Goal: Task Accomplishment & Management: Manage account settings

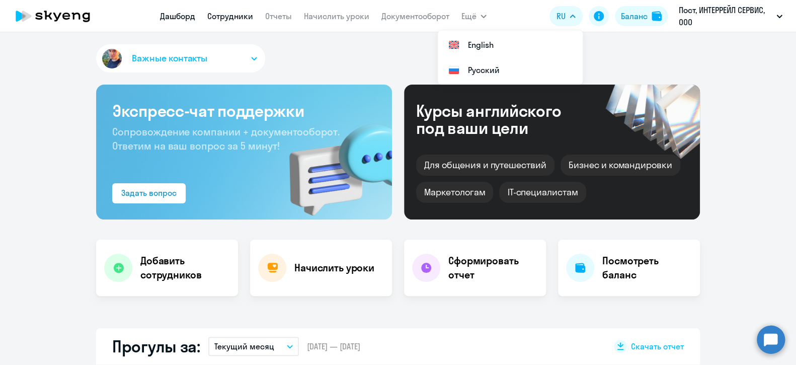
click at [222, 14] on link "Сотрудники" at bounding box center [230, 16] width 46 height 10
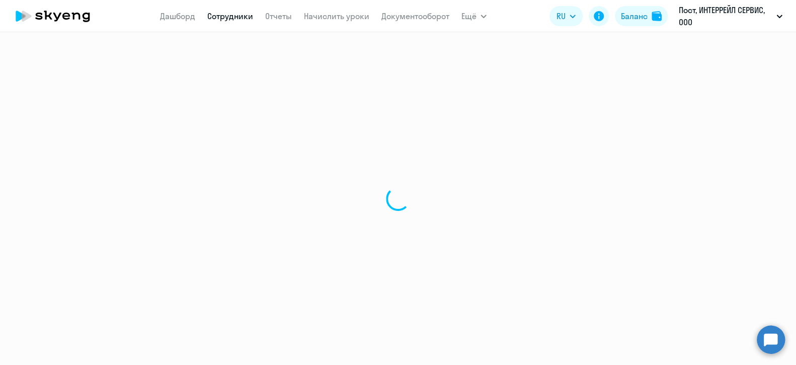
select select "30"
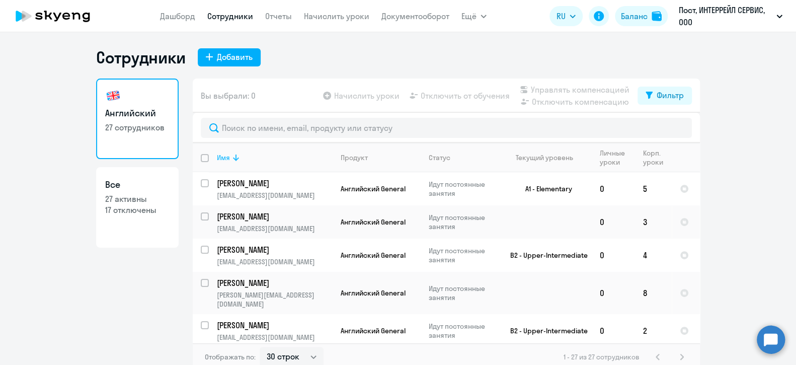
click at [221, 157] on div "Имя" at bounding box center [223, 157] width 13 height 9
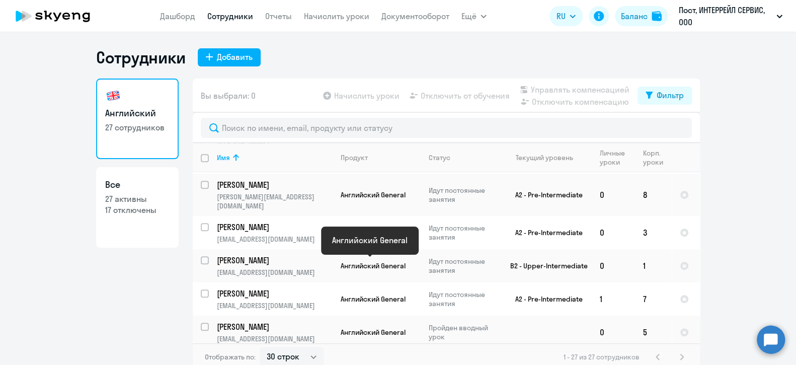
scroll to position [302, 0]
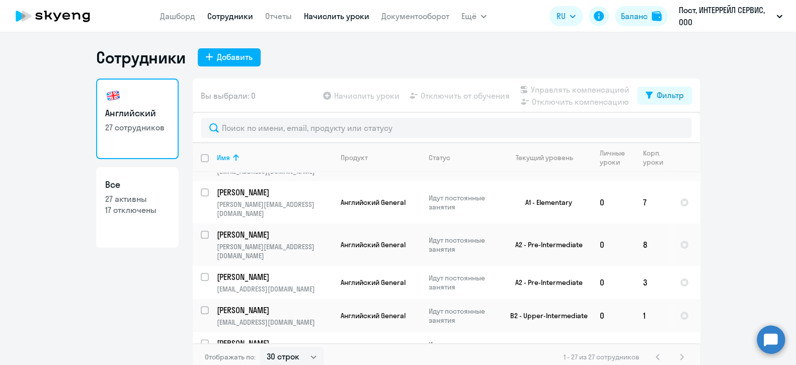
click at [335, 19] on link "Начислить уроки" at bounding box center [336, 16] width 65 height 10
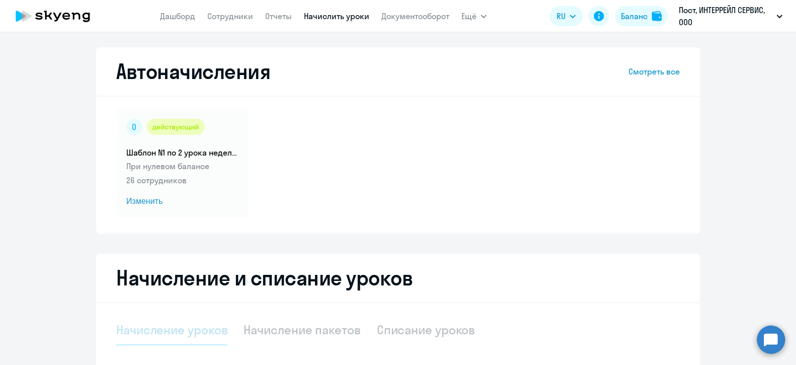
select select "10"
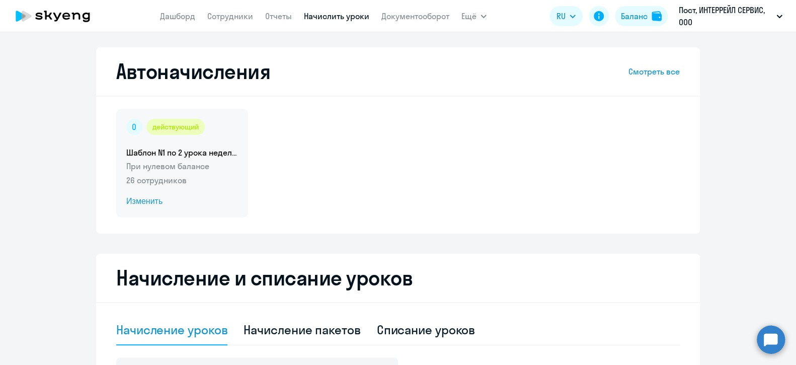
click at [154, 200] on span "Изменить" at bounding box center [182, 201] width 112 height 12
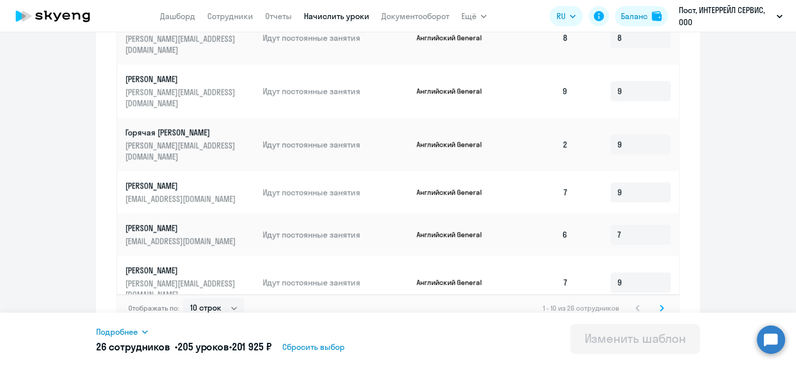
scroll to position [520, 0]
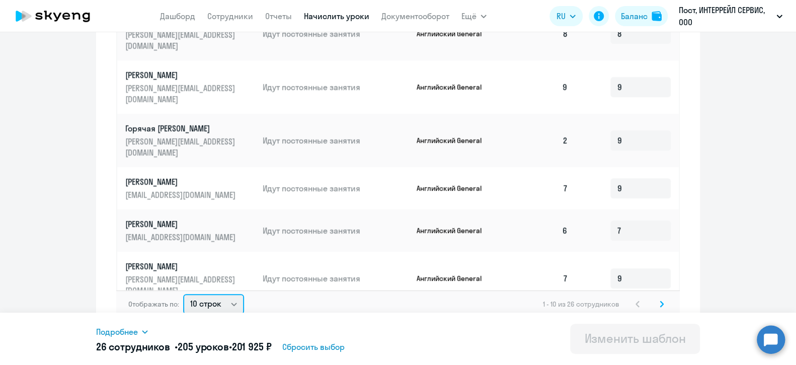
click at [213, 295] on select "10 строк 30 строк 50 строк" at bounding box center [213, 304] width 61 height 20
select select "30"
click at [183, 294] on select "10 строк 30 строк 50 строк" at bounding box center [213, 304] width 61 height 20
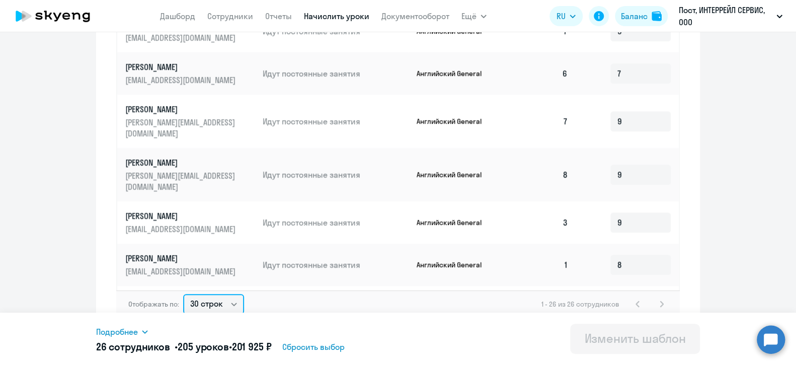
scroll to position [201, 0]
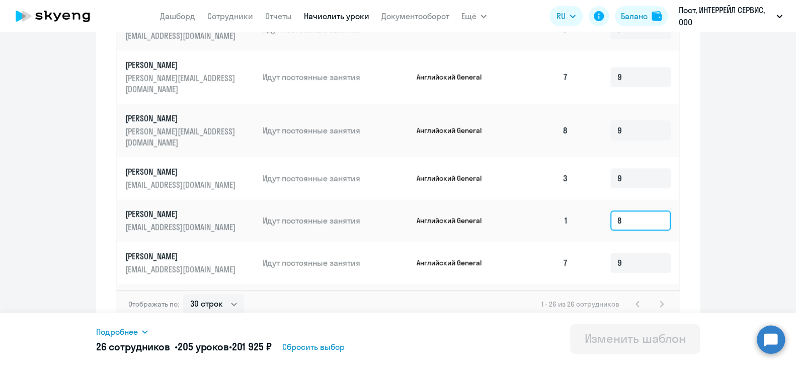
click at [637, 210] on input "8" at bounding box center [640, 220] width 60 height 20
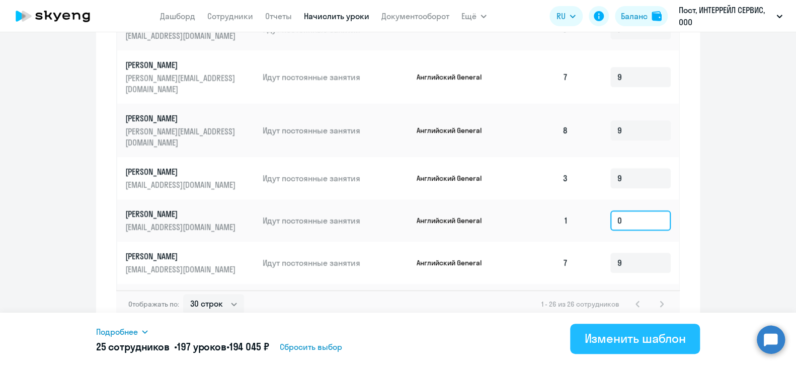
type input "0"
click at [632, 341] on div "Изменить шаблон" at bounding box center [635, 338] width 102 height 16
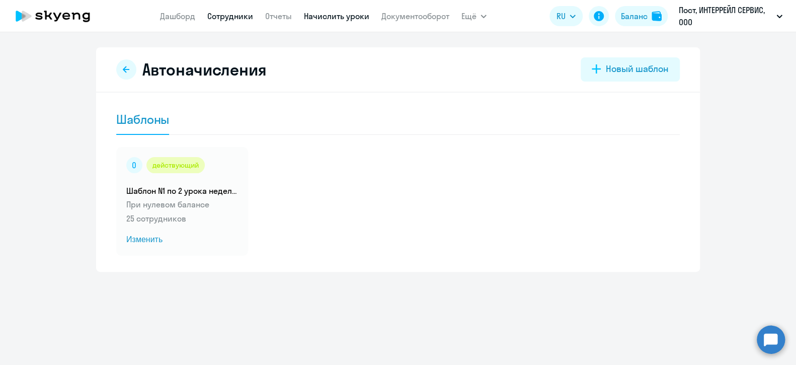
click at [224, 17] on link "Сотрудники" at bounding box center [230, 16] width 46 height 10
select select "30"
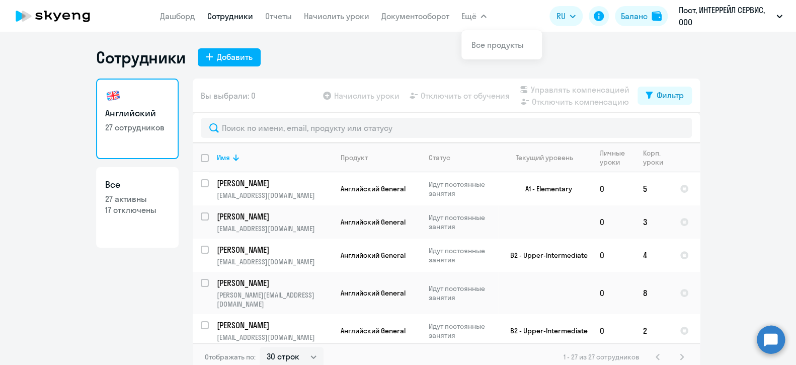
click at [484, 17] on icon "button" at bounding box center [484, 17] width 6 height 4
click at [230, 155] on icon at bounding box center [236, 157] width 12 height 12
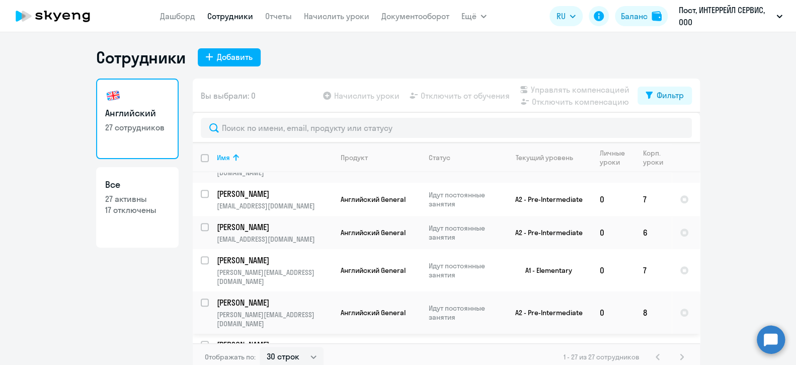
scroll to position [251, 0]
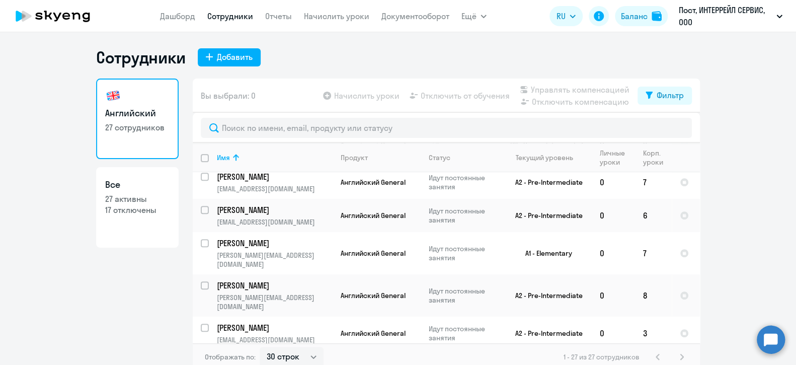
click at [203, 357] on input "select row 37034040" at bounding box center [211, 367] width 20 height 20
checkbox input "true"
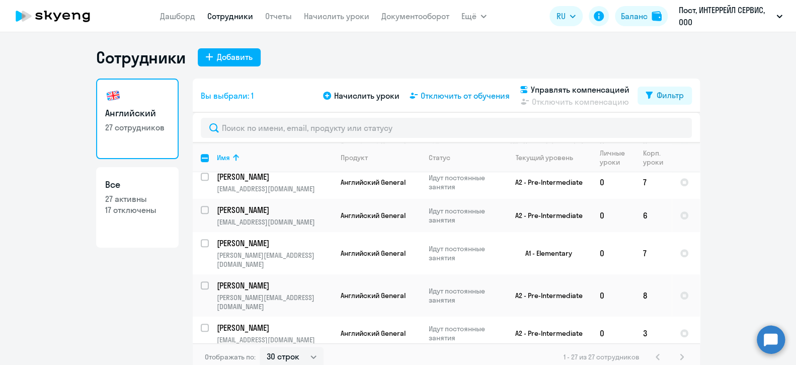
click at [443, 96] on span "Отключить от обучения" at bounding box center [465, 96] width 89 height 12
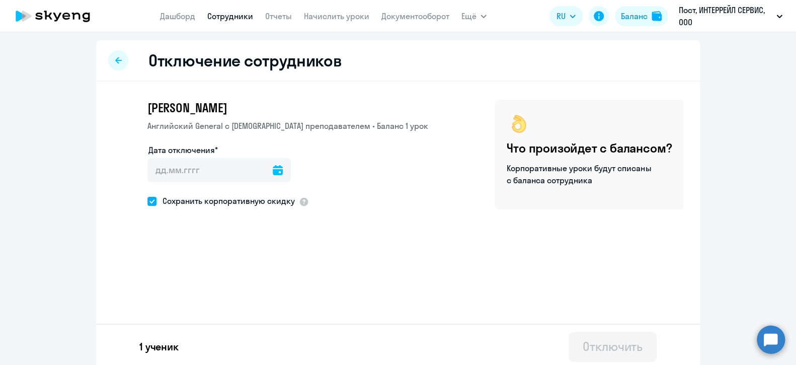
click at [273, 173] on icon at bounding box center [278, 170] width 10 height 10
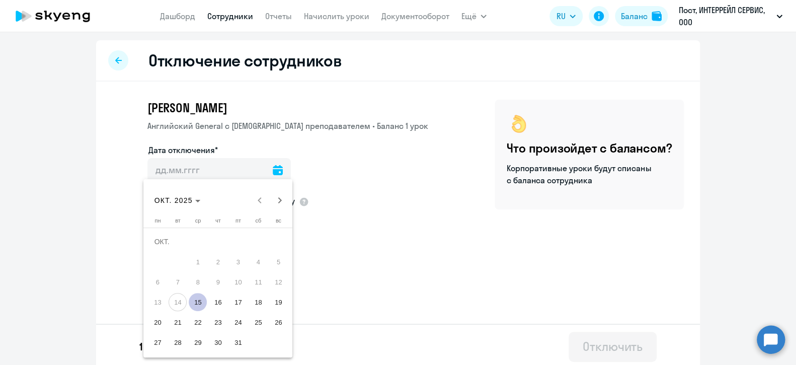
click at [197, 298] on span "15" at bounding box center [198, 302] width 18 height 18
type input "[DATE]"
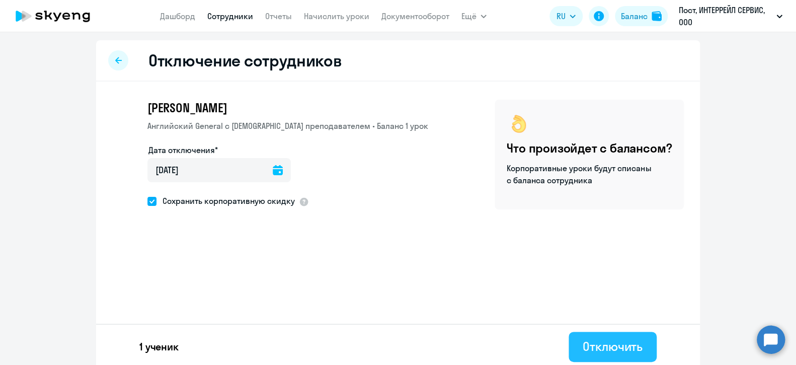
click at [597, 347] on div "Отключить" at bounding box center [613, 346] width 60 height 16
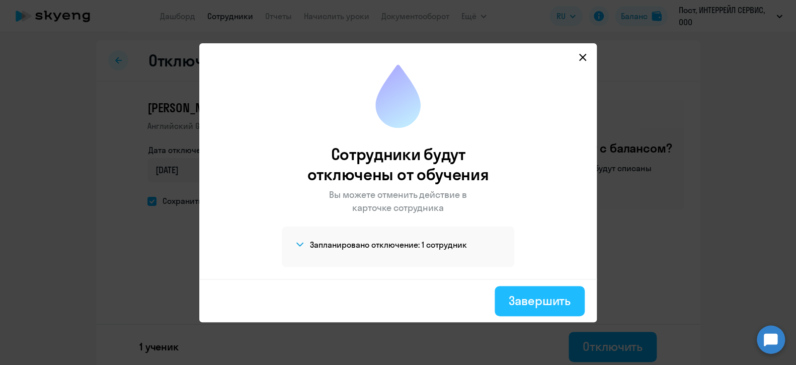
click at [535, 297] on div "Завершить" at bounding box center [540, 300] width 62 height 16
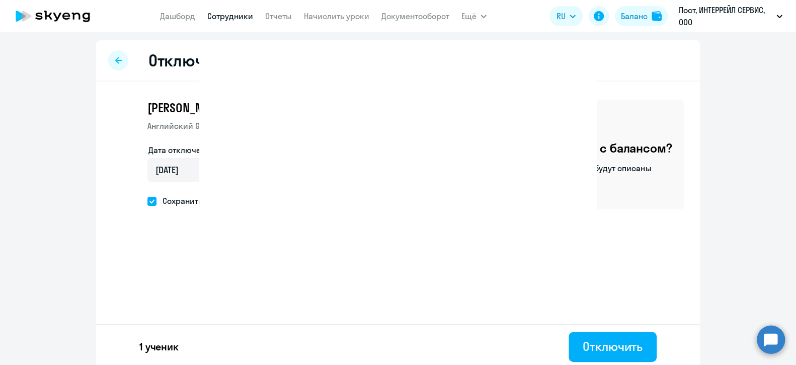
select select "30"
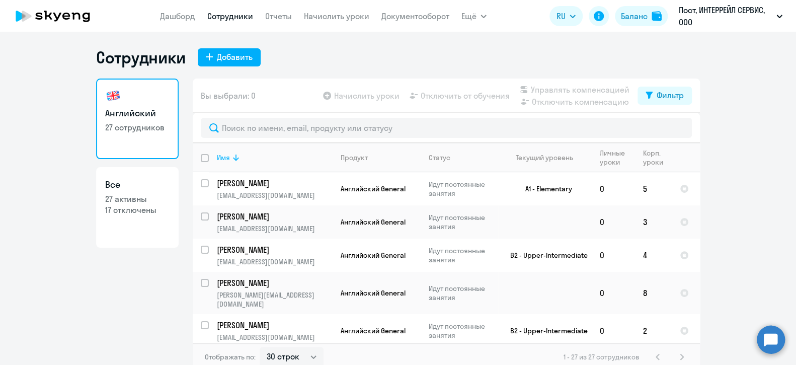
click at [219, 154] on div "Имя" at bounding box center [223, 157] width 13 height 9
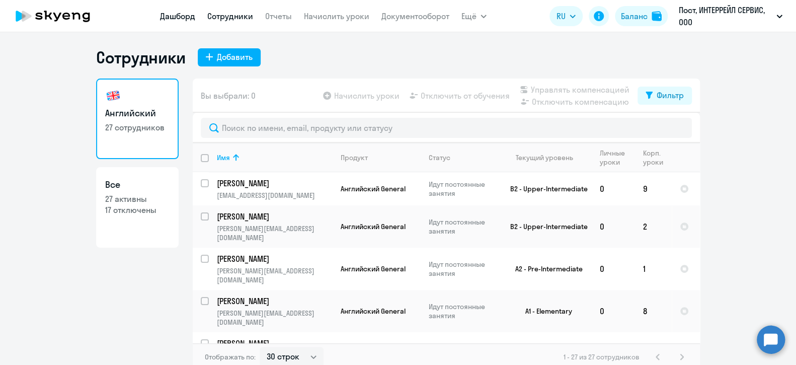
click at [164, 15] on link "Дашборд" at bounding box center [177, 16] width 35 height 10
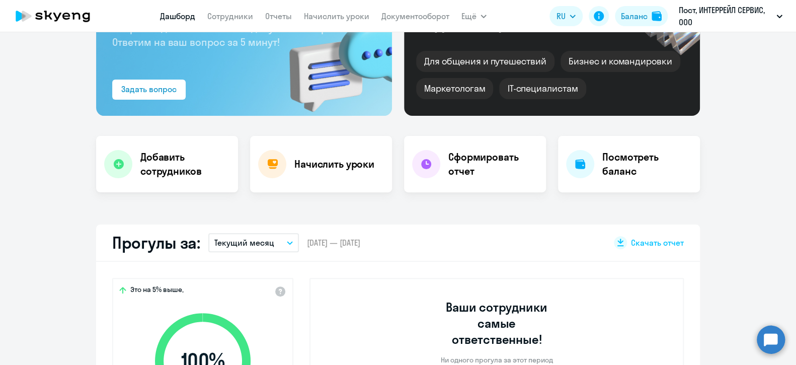
scroll to position [150, 0]
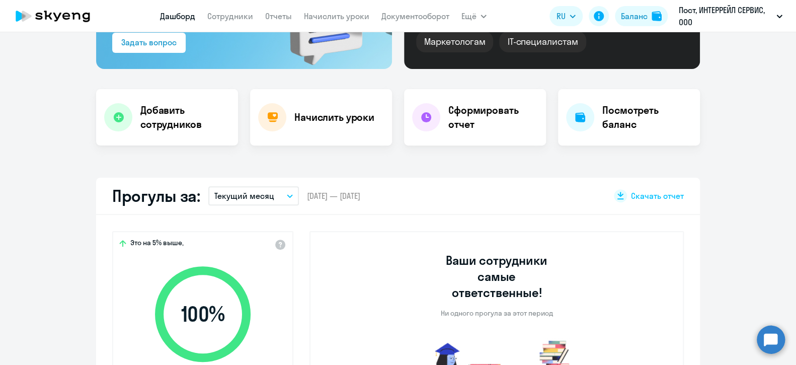
select select "30"
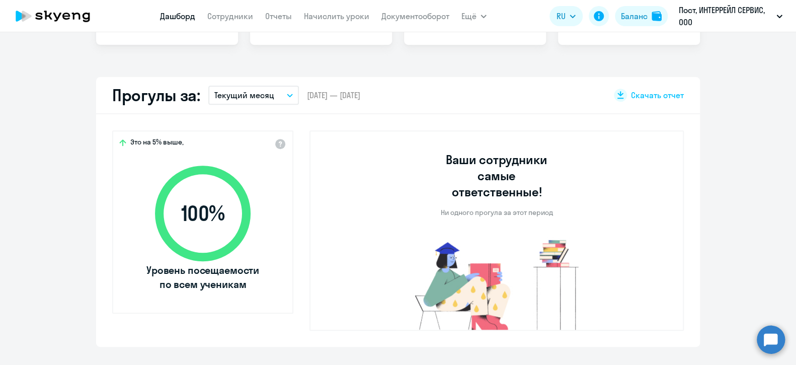
scroll to position [201, 0]
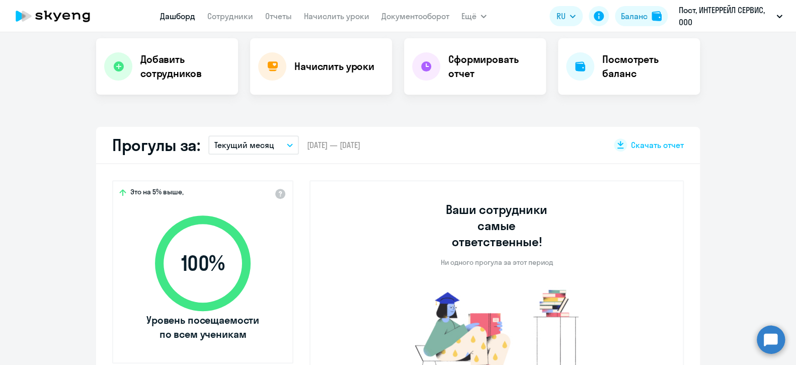
click at [288, 142] on button "Текущий месяц" at bounding box center [253, 144] width 91 height 19
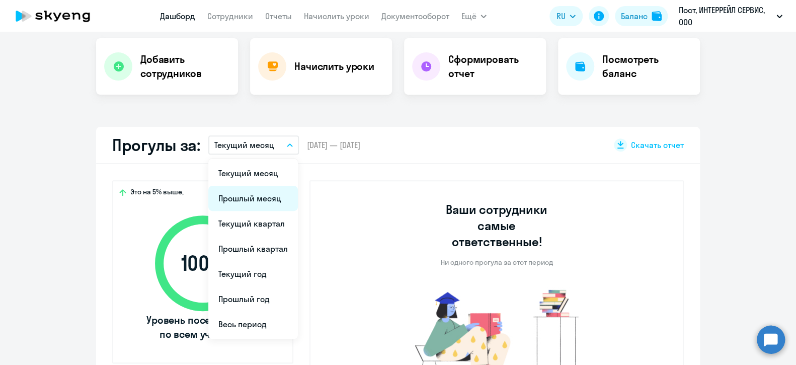
click at [253, 200] on li "Прошлый месяц" at bounding box center [253, 198] width 90 height 25
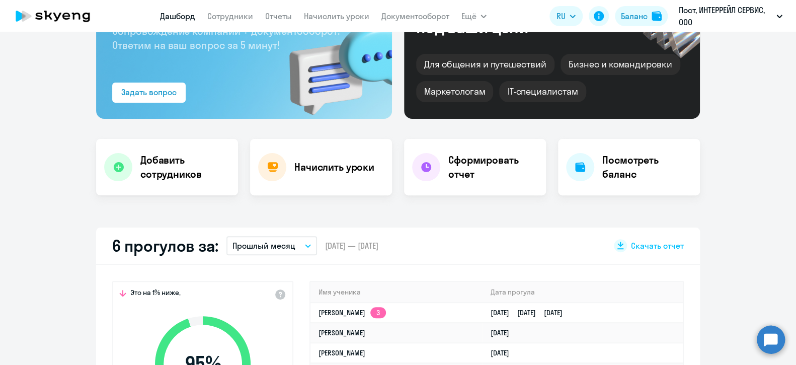
scroll to position [150, 0]
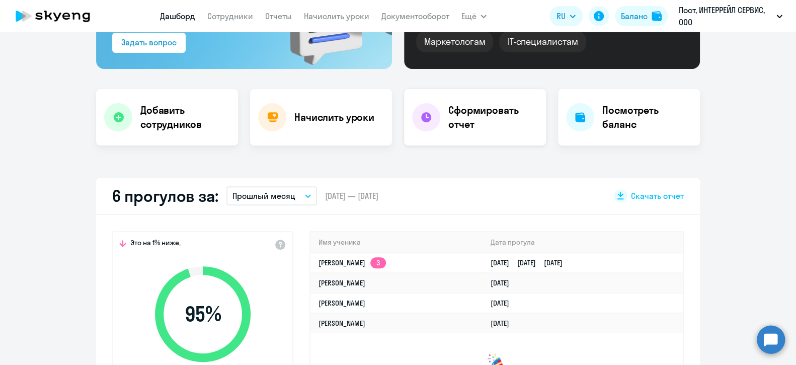
click at [471, 106] on h4 "Сформировать отчет" at bounding box center [493, 117] width 90 height 28
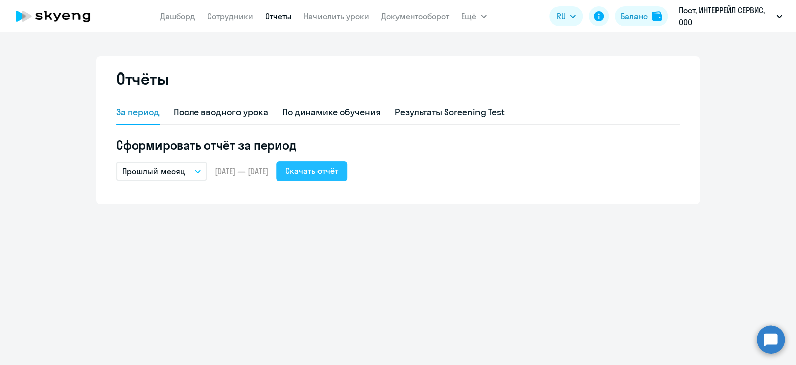
click at [338, 167] on div "Скачать отчёт" at bounding box center [311, 171] width 53 height 12
